Goal: Task Accomplishment & Management: Complete application form

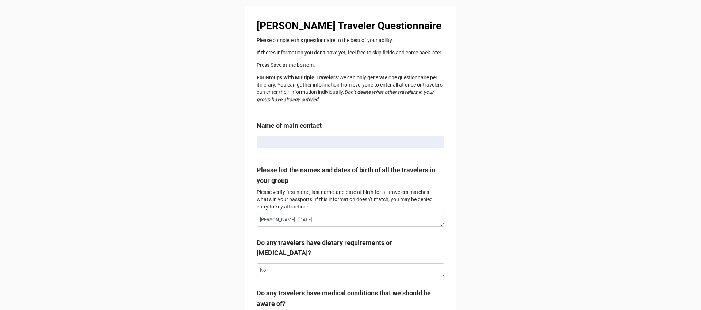
type textarea "x"
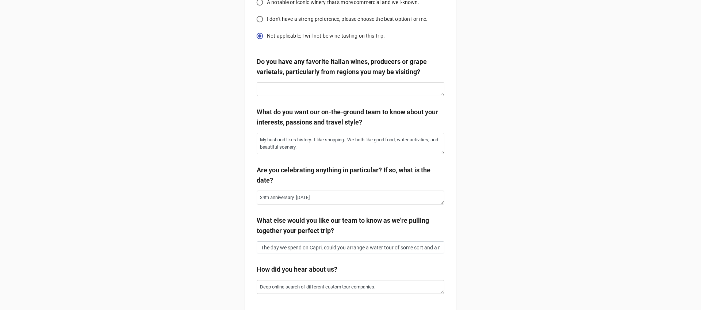
scroll to position [1376, 0]
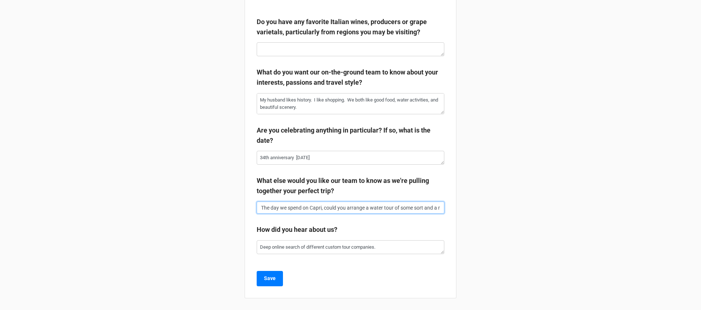
click at [339, 207] on input "The day we spend on Capri, could you arrange a water tour of some sort and a ri…" at bounding box center [351, 208] width 188 height 12
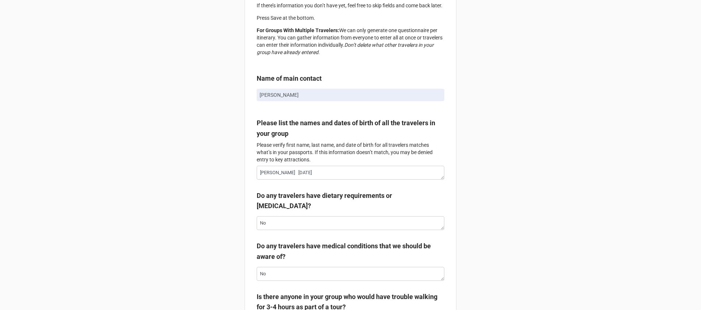
scroll to position [9, 0]
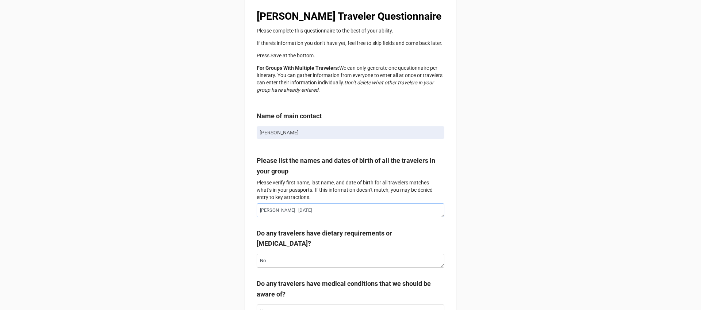
click at [314, 213] on textarea "[PERSON_NAME] [DATE]" at bounding box center [351, 210] width 188 height 14
click at [370, 201] on p "Please verify first name, last name, and date of birth for all travelers matche…" at bounding box center [351, 190] width 188 height 22
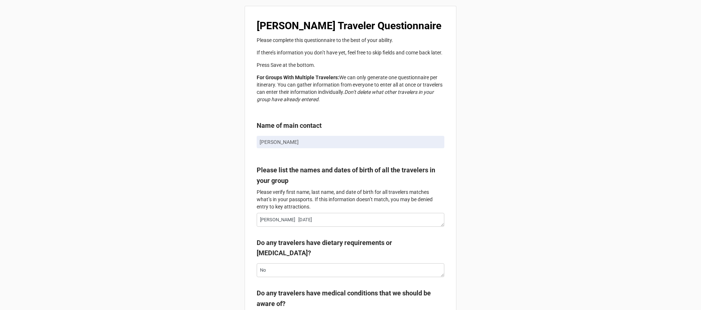
scroll to position [20, 0]
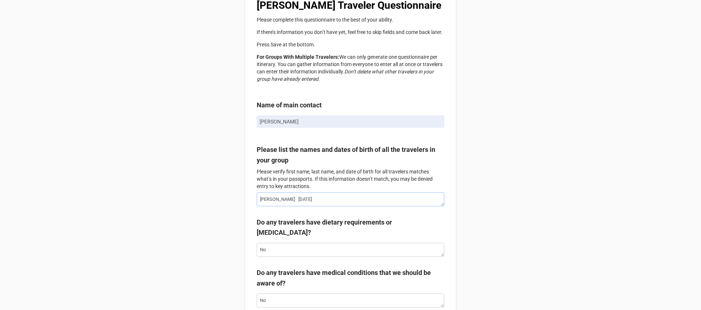
click at [365, 204] on textarea "[PERSON_NAME] [DATE]" at bounding box center [351, 200] width 188 height 14
click at [365, 205] on textarea "[PERSON_NAME] [DATE]" at bounding box center [351, 200] width 188 height 14
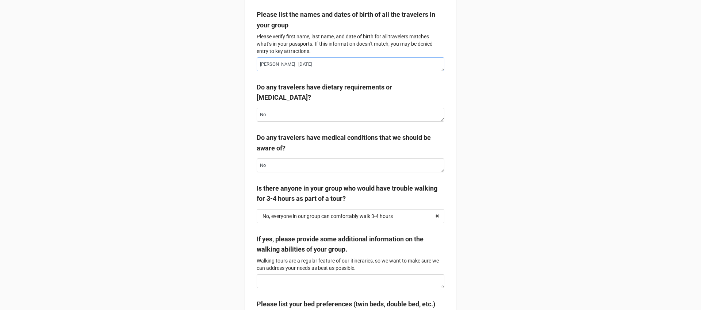
scroll to position [155, 0]
click at [331, 71] on textarea "[PERSON_NAME] [DATE]" at bounding box center [351, 65] width 188 height 14
click at [334, 68] on textarea "[PERSON_NAME] [DATE]" at bounding box center [351, 65] width 188 height 14
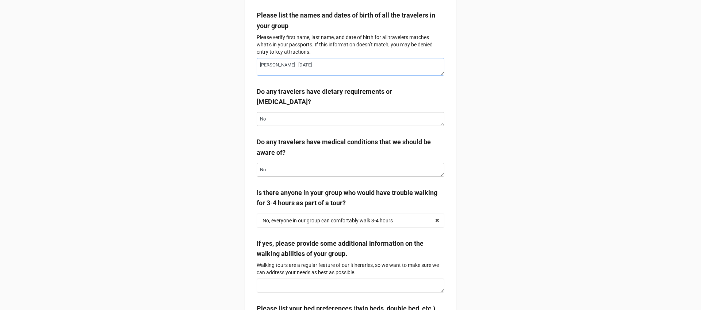
drag, startPoint x: 441, startPoint y: 72, endPoint x: 444, endPoint y: 75, distance: 4.6
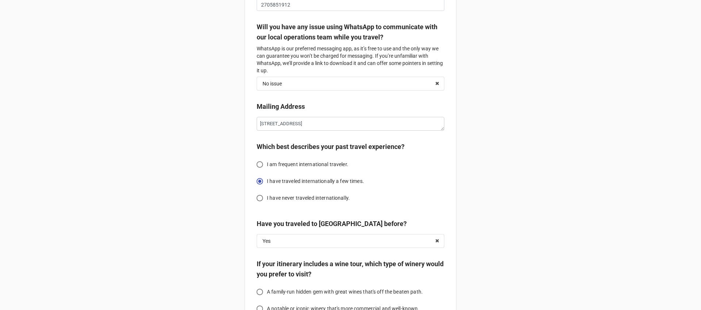
scroll to position [1037, 0]
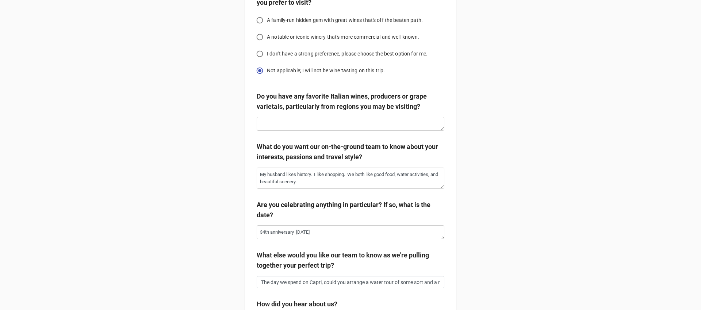
scroll to position [1380, 0]
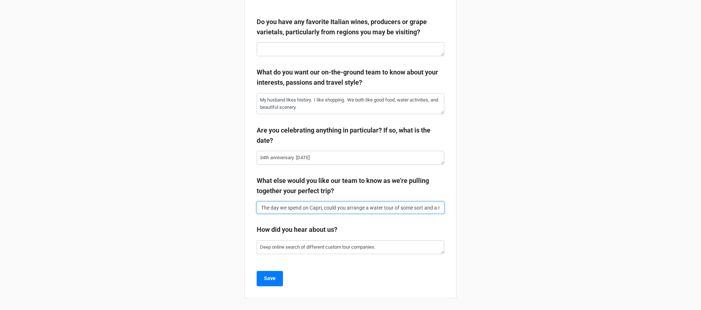
click at [342, 212] on input "The day we spend on Capri, could you arrange a water tour of some sort and a ri…" at bounding box center [351, 208] width 188 height 12
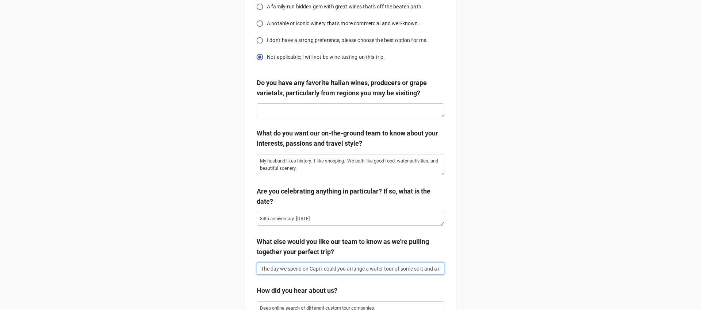
scroll to position [1313, 0]
click at [315, 171] on textarea "My husband likes history. I like shopping. We both like good food, water activi…" at bounding box center [351, 164] width 188 height 21
click at [379, 161] on textarea "My husband likes history. I like shopping. We both like good food, water activi…" at bounding box center [351, 164] width 188 height 21
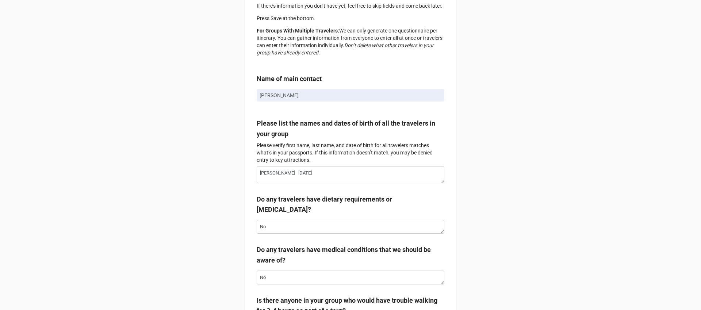
scroll to position [39, 0]
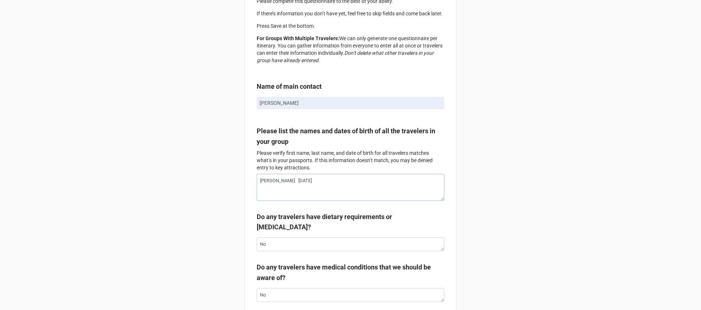
drag, startPoint x: 440, startPoint y: 191, endPoint x: 441, endPoint y: 196, distance: 4.4
click at [441, 196] on textarea "[PERSON_NAME] [DATE]" at bounding box center [351, 187] width 188 height 27
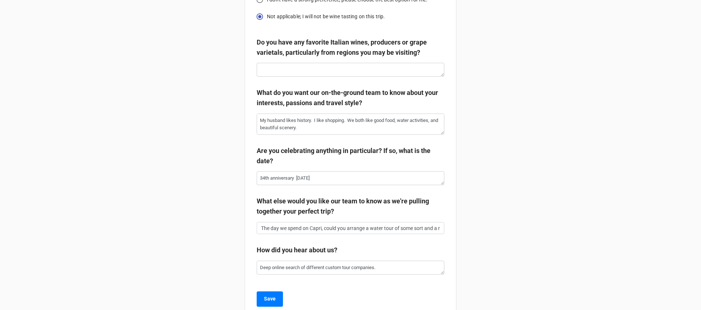
scroll to position [1375, 0]
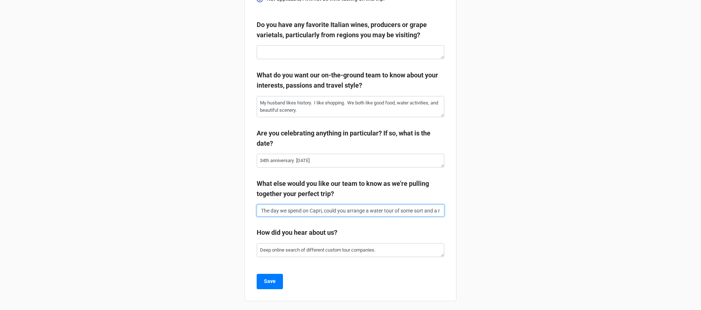
drag, startPoint x: 290, startPoint y: 217, endPoint x: 449, endPoint y: 217, distance: 158.9
drag, startPoint x: 271, startPoint y: 219, endPoint x: 513, endPoint y: 220, distance: 241.9
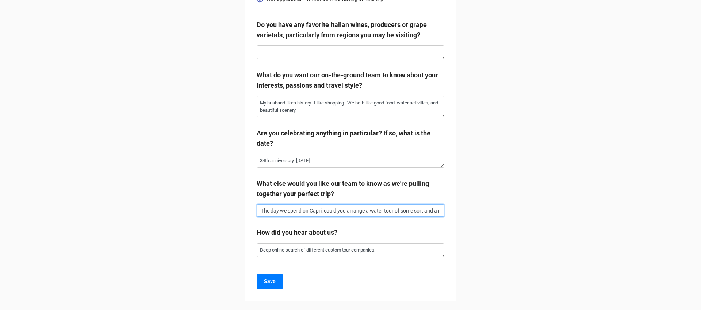
click at [414, 217] on input "The day we spend on Capri, could you arrange a water tour of some sort and a ri…" at bounding box center [351, 211] width 188 height 12
